Goal: Task Accomplishment & Management: Use online tool/utility

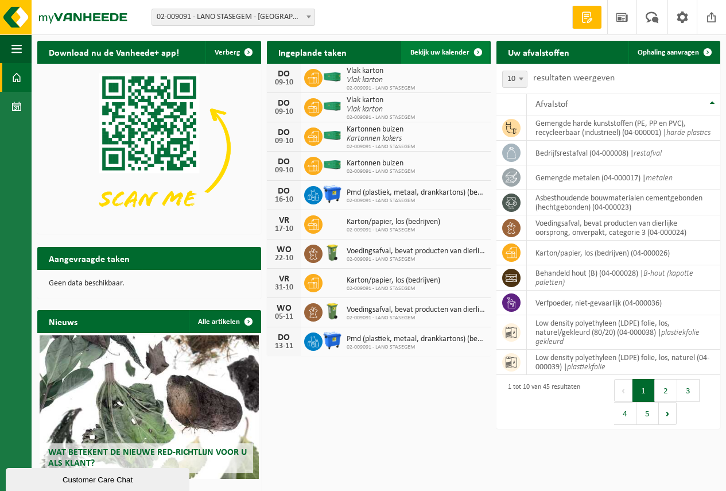
click at [443, 51] on span "Bekijk uw kalender" at bounding box center [439, 52] width 59 height 7
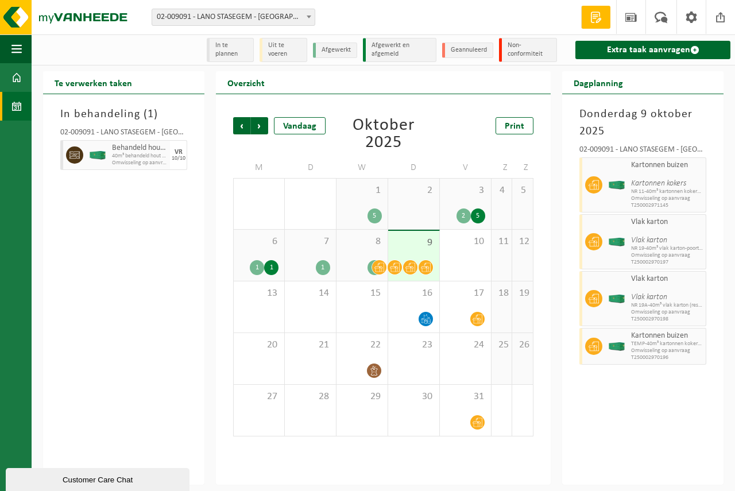
click at [427, 242] on span "9" at bounding box center [414, 243] width 40 height 13
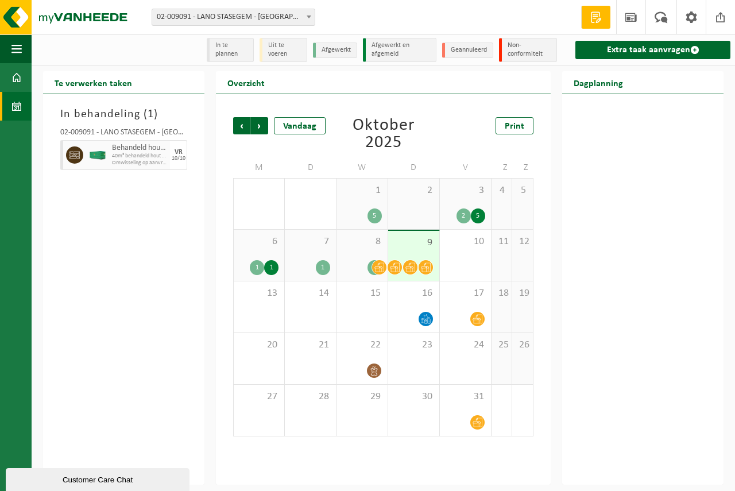
click at [427, 242] on span "9" at bounding box center [414, 243] width 40 height 13
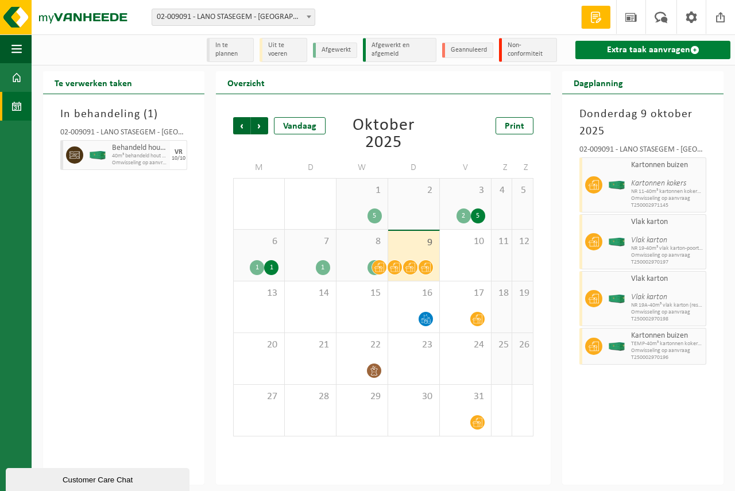
click at [631, 47] on link "Extra taak aanvragen" at bounding box center [652, 50] width 155 height 18
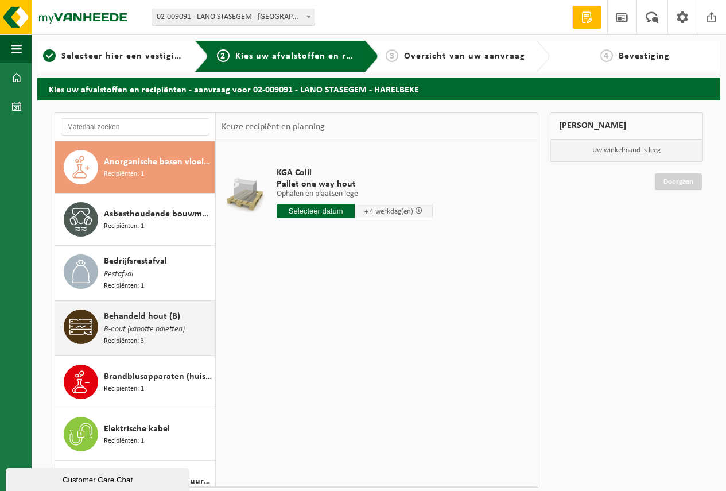
scroll to position [57, 0]
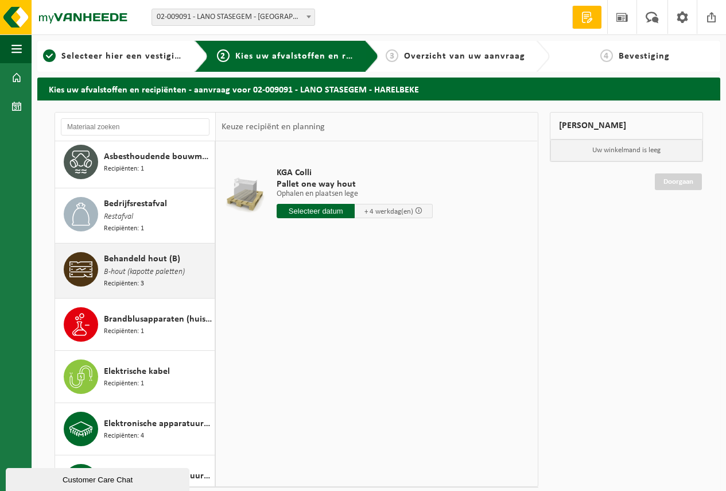
click at [156, 259] on span "Behandeld hout (B)" at bounding box center [142, 259] width 76 height 14
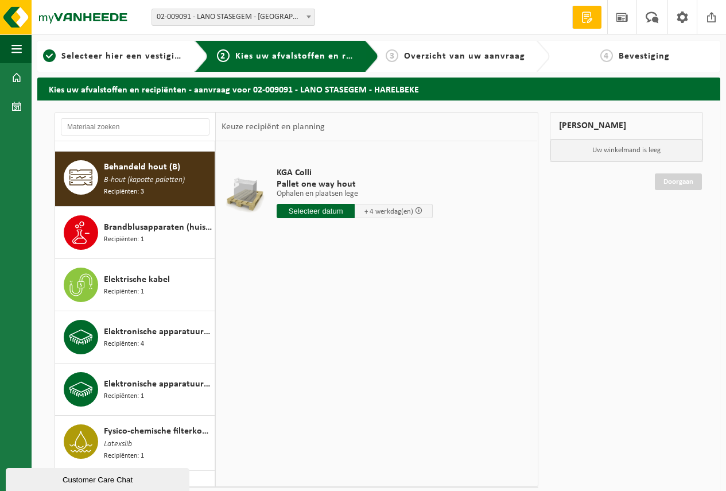
scroll to position [158, 0]
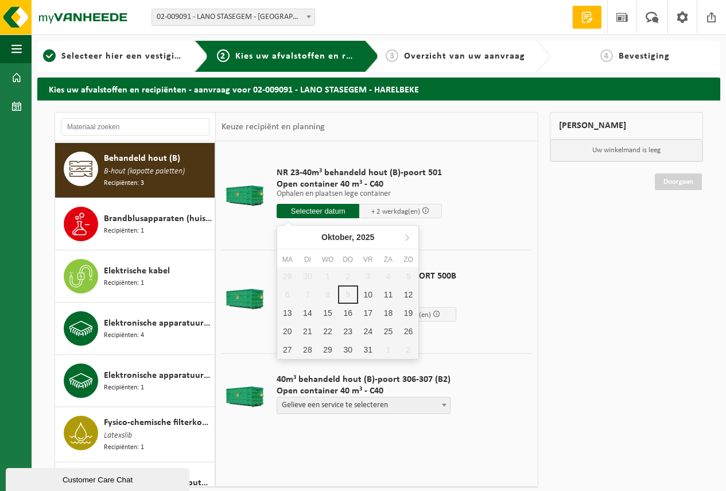
click at [311, 207] on input "text" at bounding box center [318, 211] width 83 height 14
click at [367, 290] on div "10" at bounding box center [368, 294] width 20 height 18
type input "Van 2025-10-10"
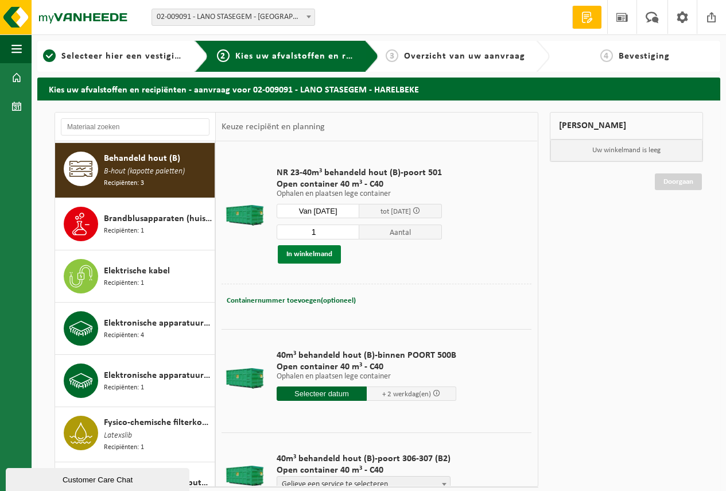
click at [316, 250] on button "In winkelmand" at bounding box center [309, 254] width 63 height 18
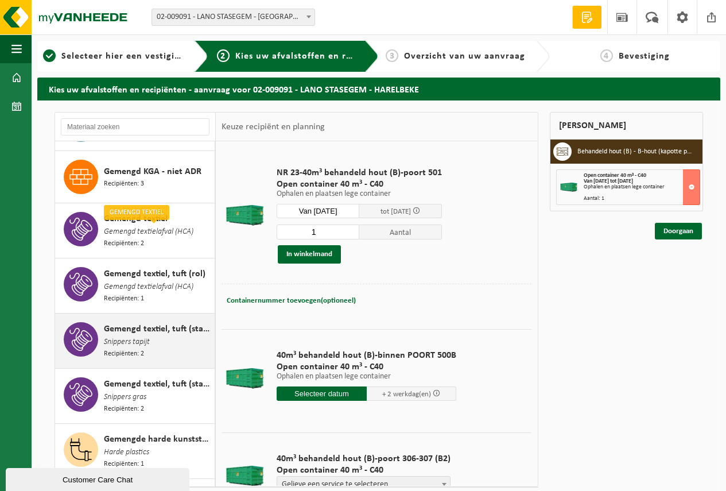
scroll to position [502, 0]
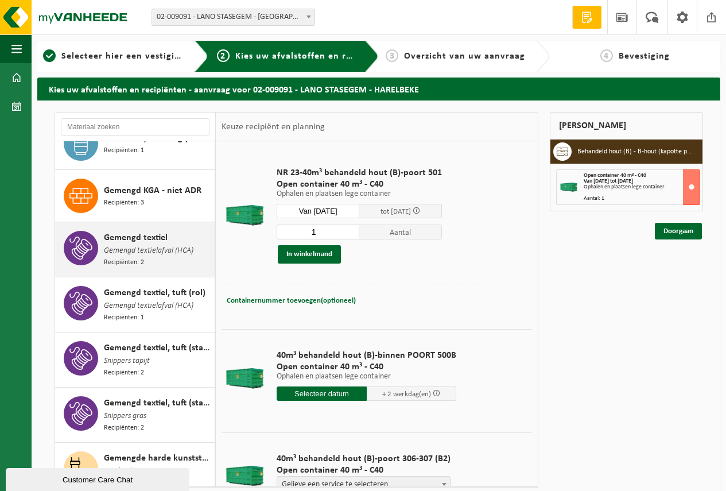
click at [153, 238] on span "Gemengd textiel" at bounding box center [136, 238] width 64 height 14
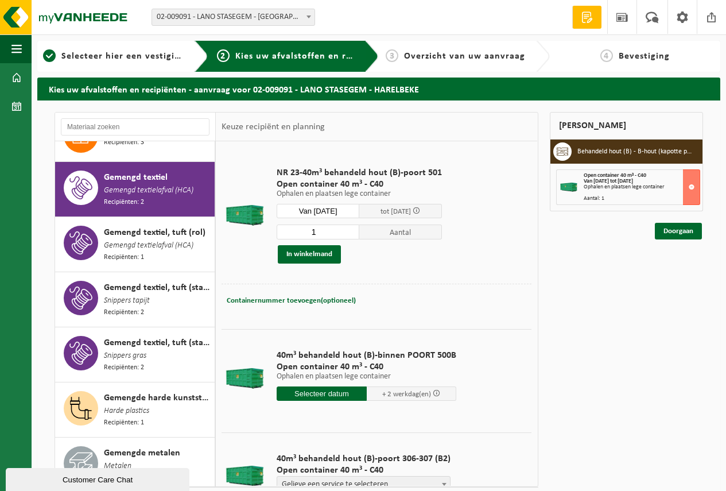
scroll to position [578, 0]
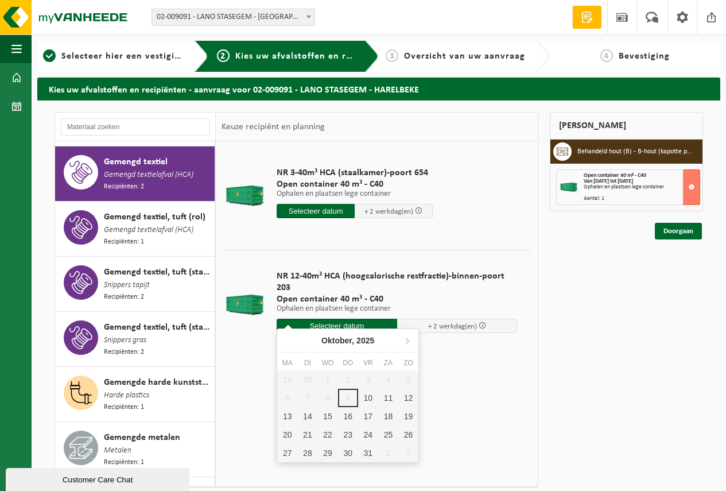
click at [329, 319] on input "text" at bounding box center [337, 326] width 121 height 14
click at [369, 396] on div "10" at bounding box center [368, 398] width 20 height 18
type input "Van 2025-10-10"
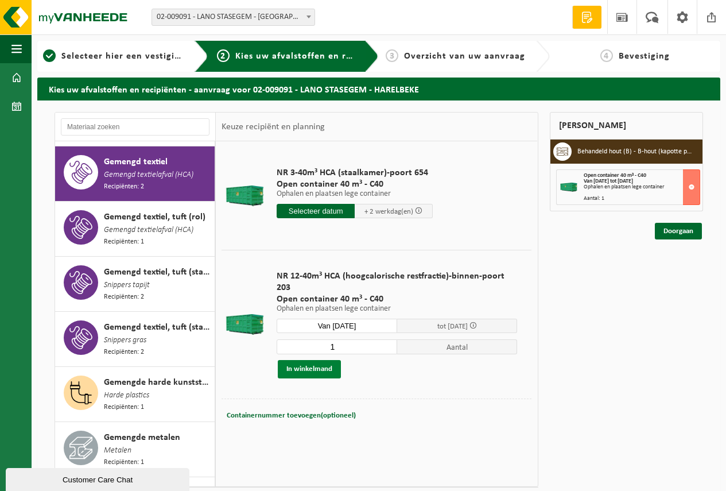
click at [311, 360] on button "In winkelmand" at bounding box center [309, 369] width 63 height 18
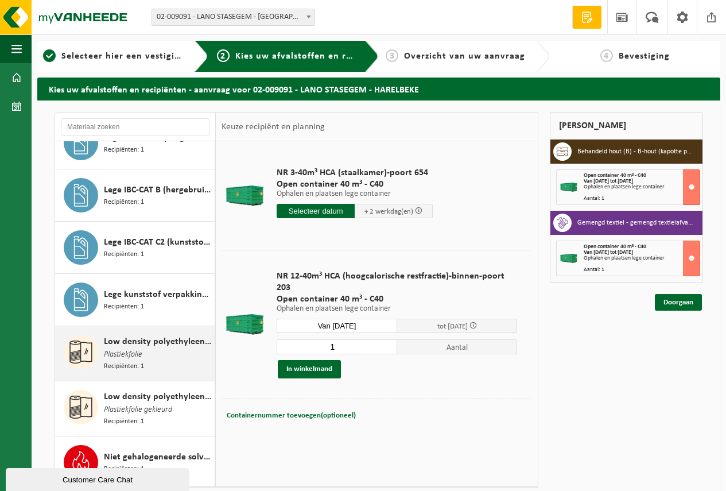
scroll to position [1152, 0]
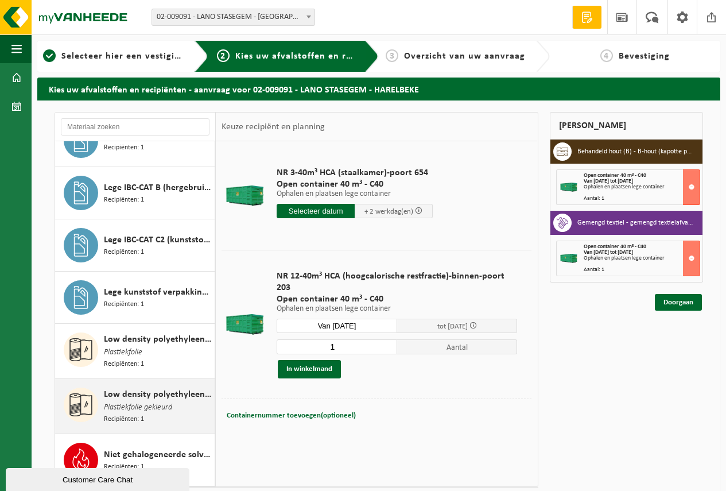
drag, startPoint x: 131, startPoint y: 338, endPoint x: 142, endPoint y: 372, distance: 36.3
click at [142, 372] on div "Anorganische basen vloeibaar in kleinverpakking Recipiënten: 1 Asbesthoudende b…" at bounding box center [135, 313] width 161 height 345
click at [142, 388] on span "Low density polyethyleen (LDPE) folie, los, naturel/gekleurd (80/20)" at bounding box center [158, 395] width 108 height 14
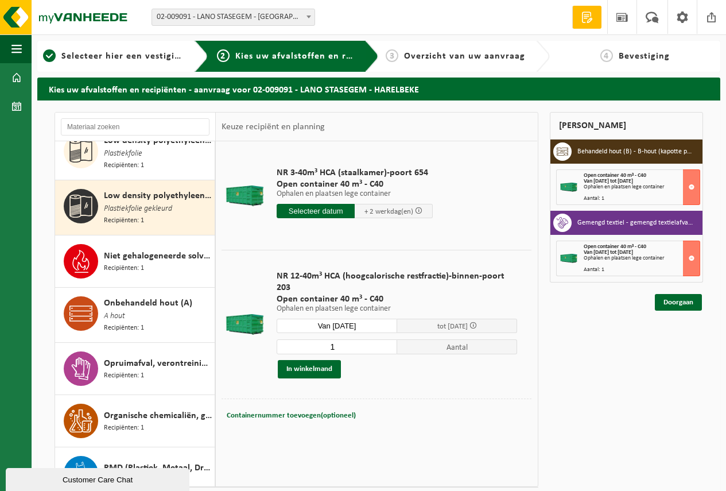
scroll to position [1371, 0]
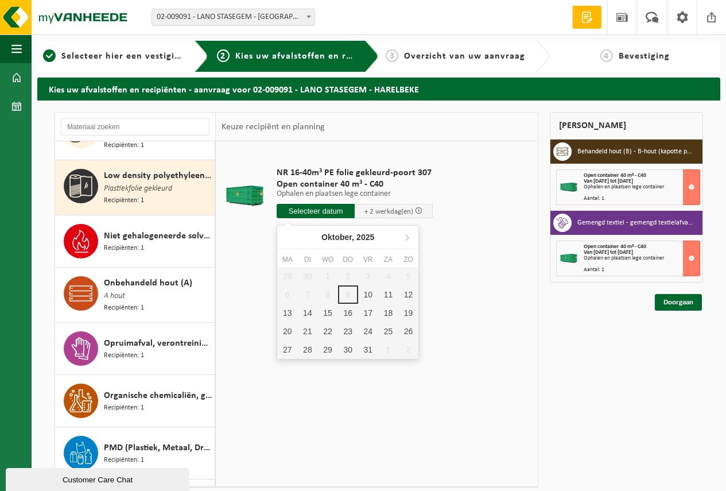
click at [313, 205] on input "text" at bounding box center [316, 211] width 78 height 14
click at [364, 292] on div "10" at bounding box center [368, 294] width 20 height 18
type input "Van 2025-10-10"
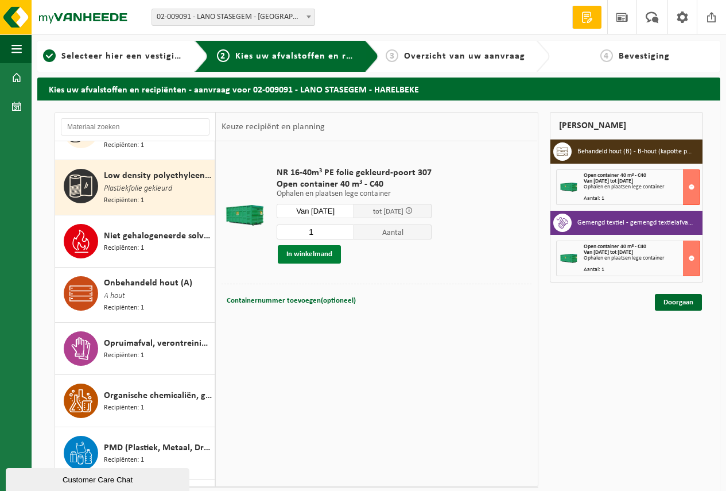
click at [303, 251] on button "In winkelmand" at bounding box center [309, 254] width 63 height 18
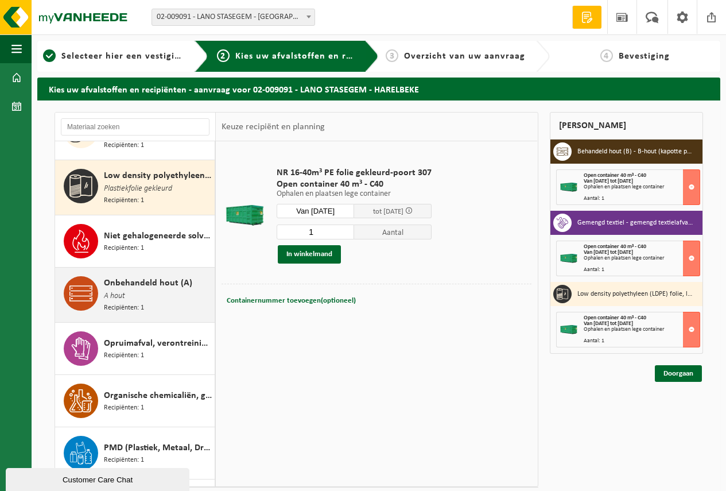
click at [154, 276] on span "Onbehandeld hout (A)" at bounding box center [148, 283] width 88 height 14
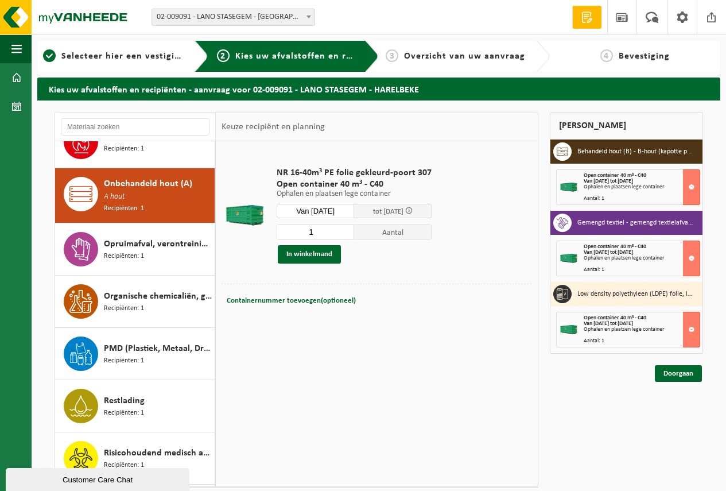
scroll to position [1477, 0]
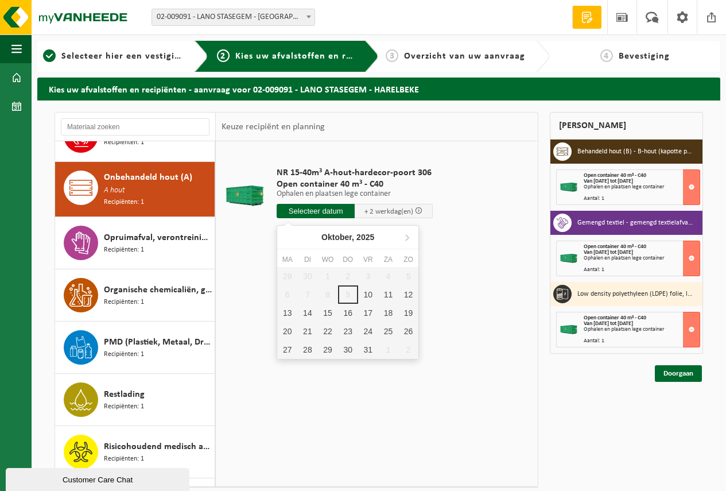
click at [312, 210] on input "text" at bounding box center [316, 211] width 78 height 14
click at [367, 290] on div "10" at bounding box center [368, 294] width 20 height 18
type input "Van 2025-10-10"
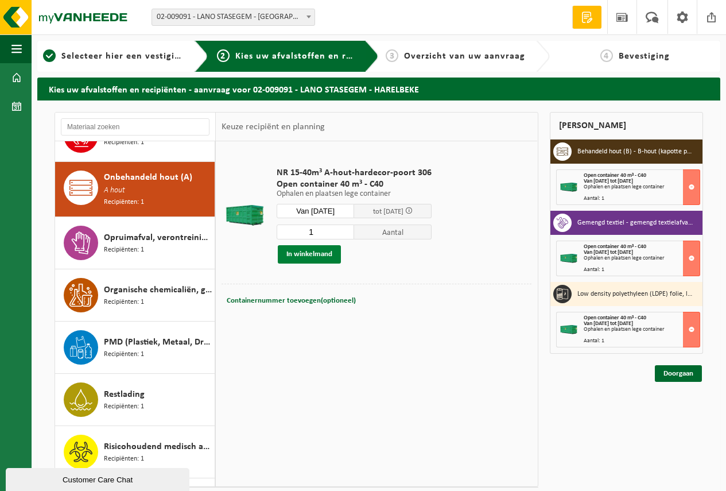
click at [303, 251] on button "In winkelmand" at bounding box center [309, 254] width 63 height 18
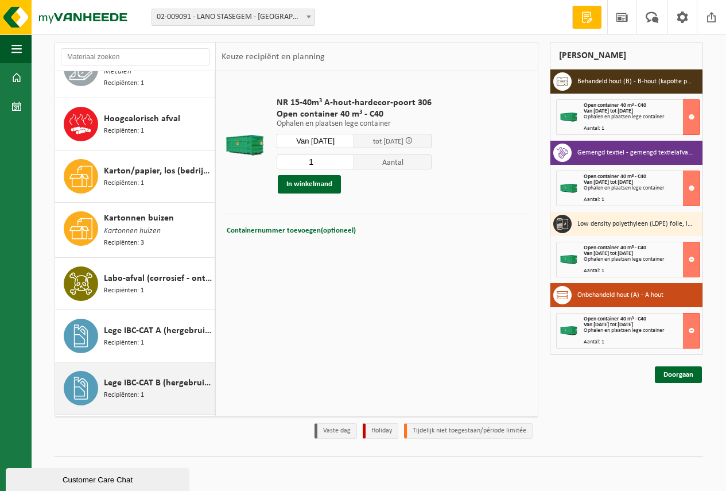
scroll to position [830, 0]
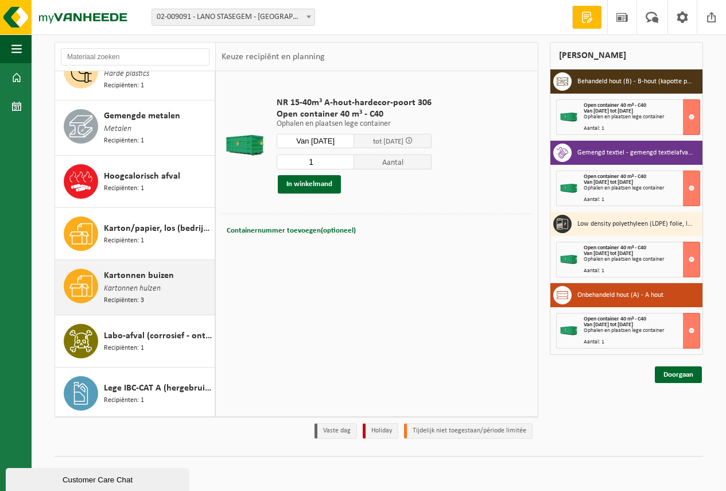
click at [145, 269] on span "Kartonnen buizen" at bounding box center [139, 276] width 70 height 14
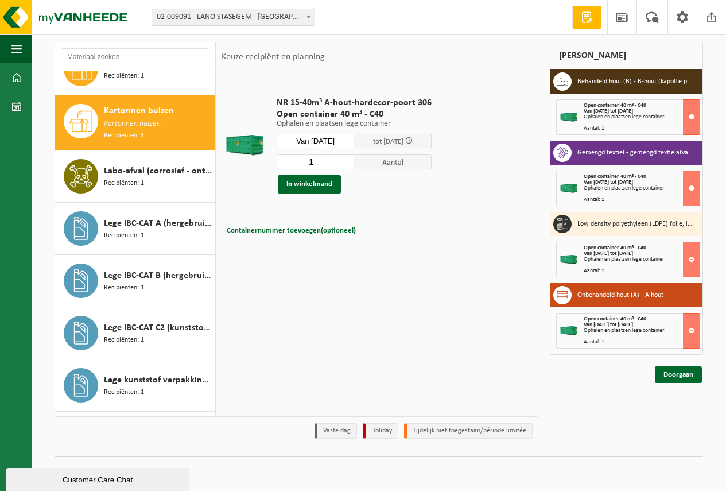
scroll to position [1003, 0]
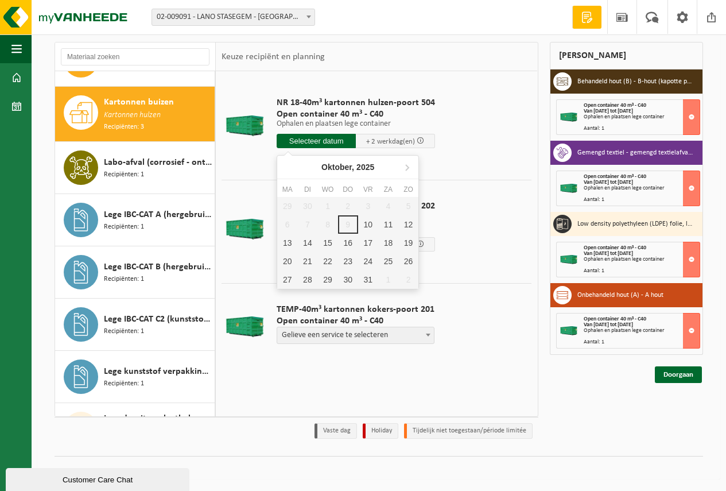
click at [313, 138] on input "text" at bounding box center [316, 141] width 79 height 14
click at [368, 224] on div "10" at bounding box center [368, 224] width 20 height 18
type input "Van 2025-10-10"
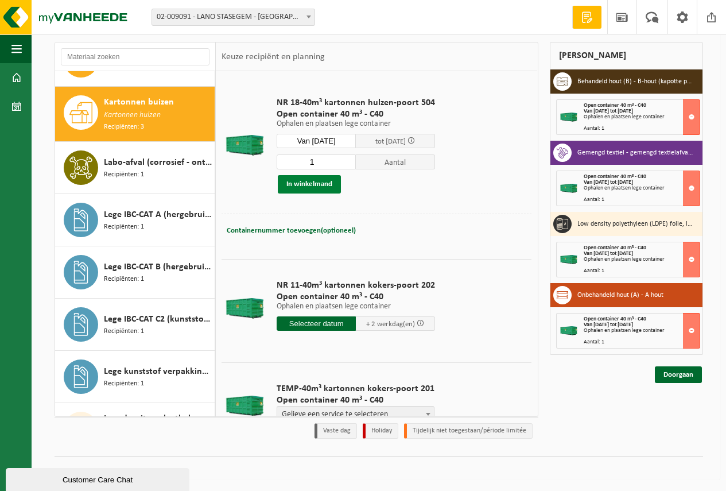
click at [310, 181] on button "In winkelmand" at bounding box center [309, 184] width 63 height 18
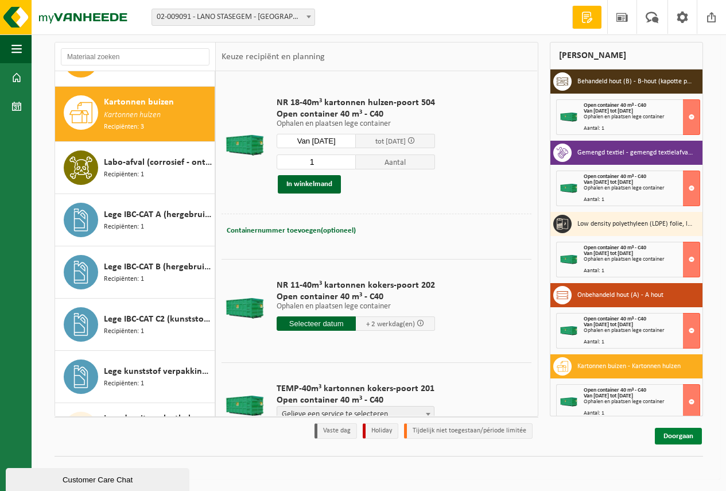
click at [677, 433] on link "Doorgaan" at bounding box center [678, 436] width 47 height 17
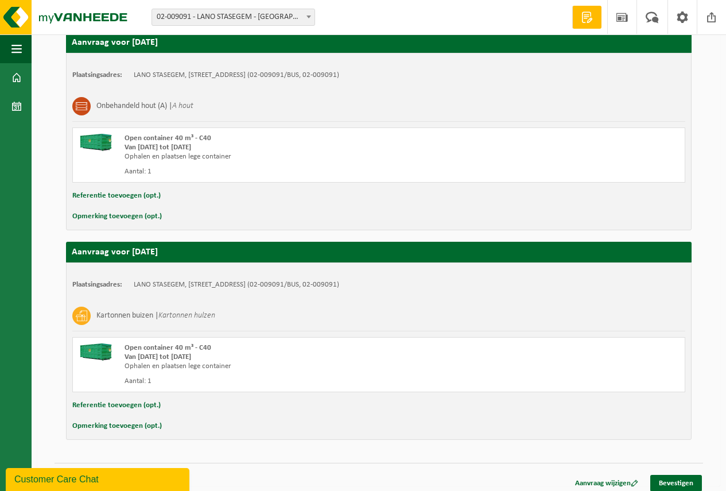
scroll to position [840, 0]
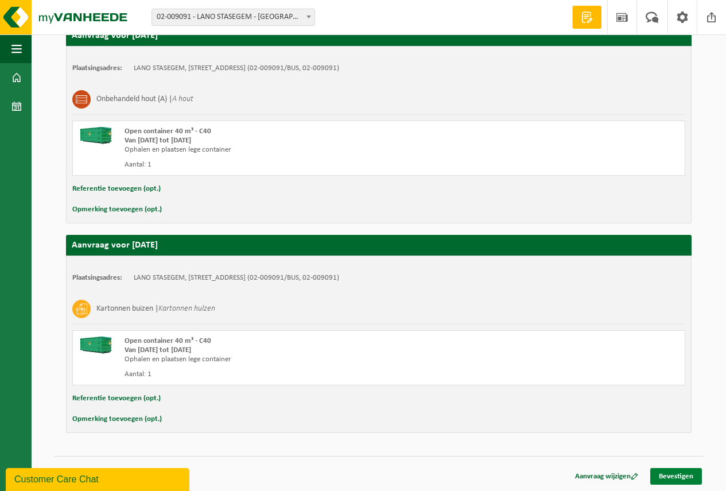
click at [675, 475] on link "Bevestigen" at bounding box center [676, 476] width 52 height 17
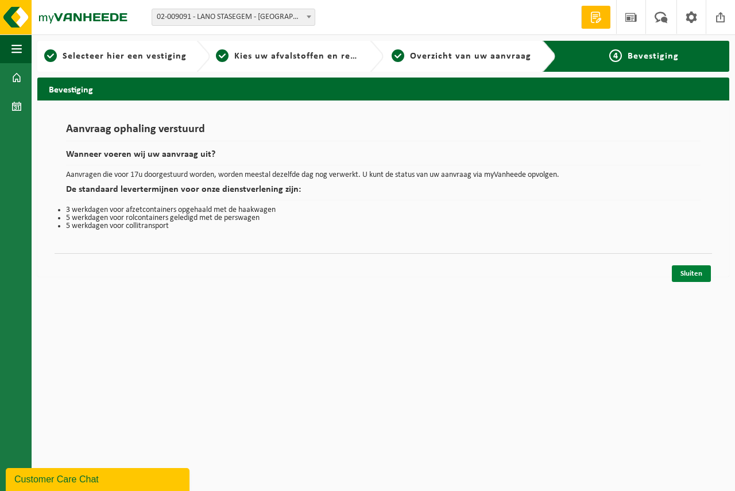
click at [688, 270] on link "Sluiten" at bounding box center [691, 273] width 39 height 17
